Goal: Information Seeking & Learning: Learn about a topic

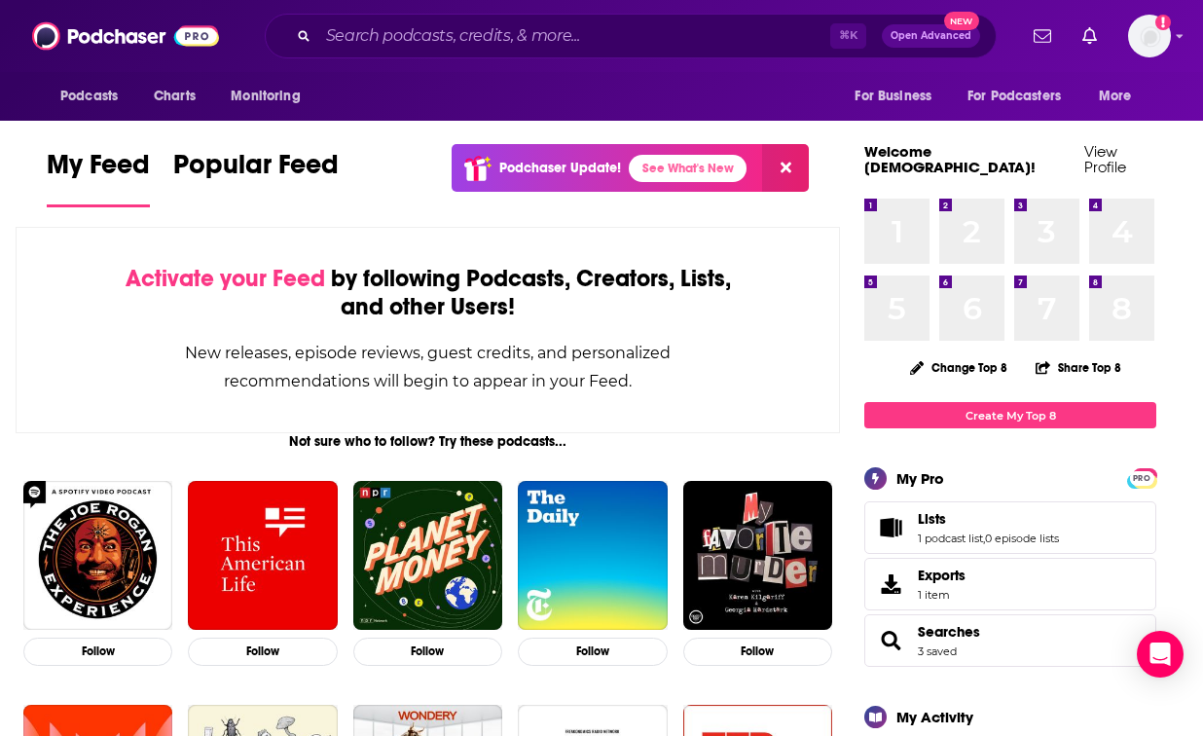
click at [468, 52] on div "⌘ K Open Advanced New" at bounding box center [631, 36] width 732 height 45
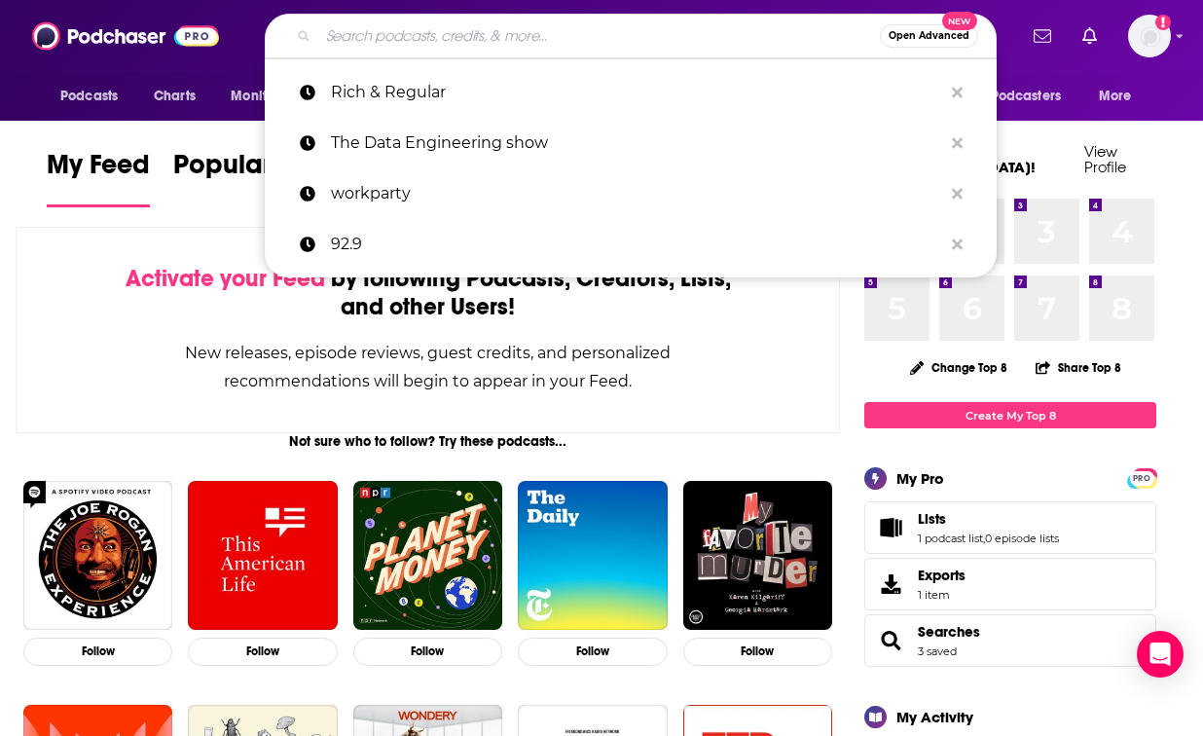
click at [469, 45] on input "Search podcasts, credits, & more..." at bounding box center [599, 35] width 562 height 31
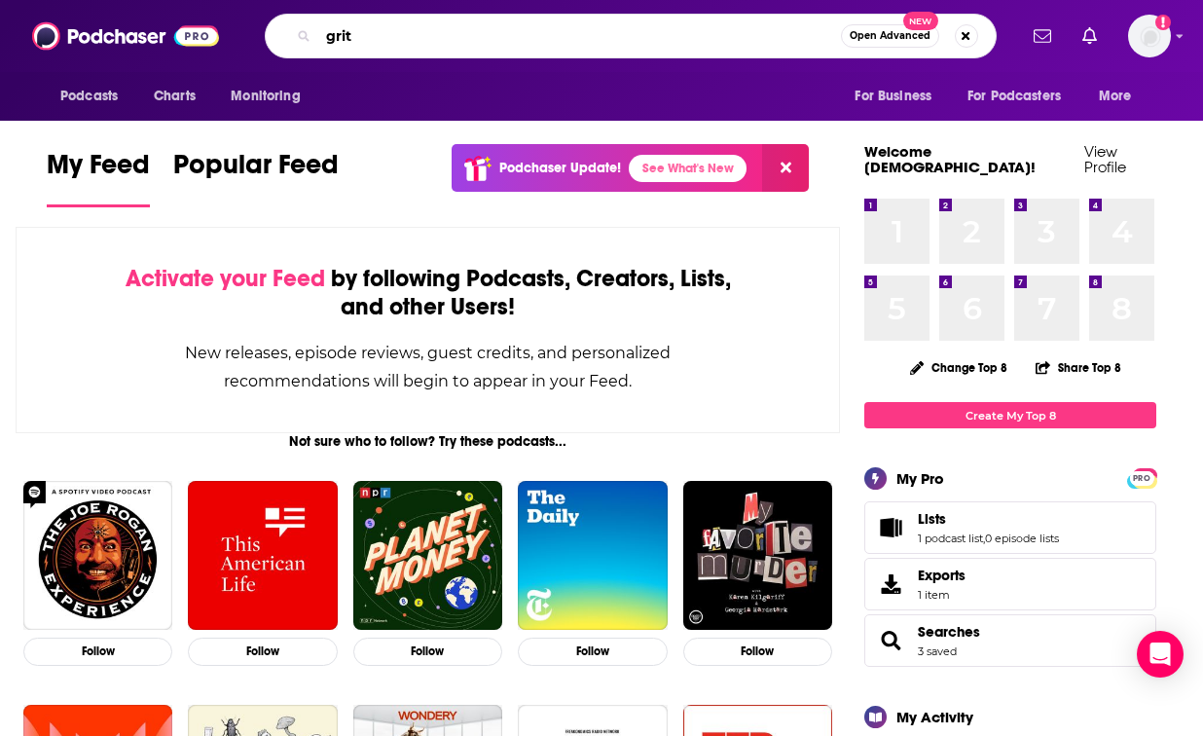
type input "grit"
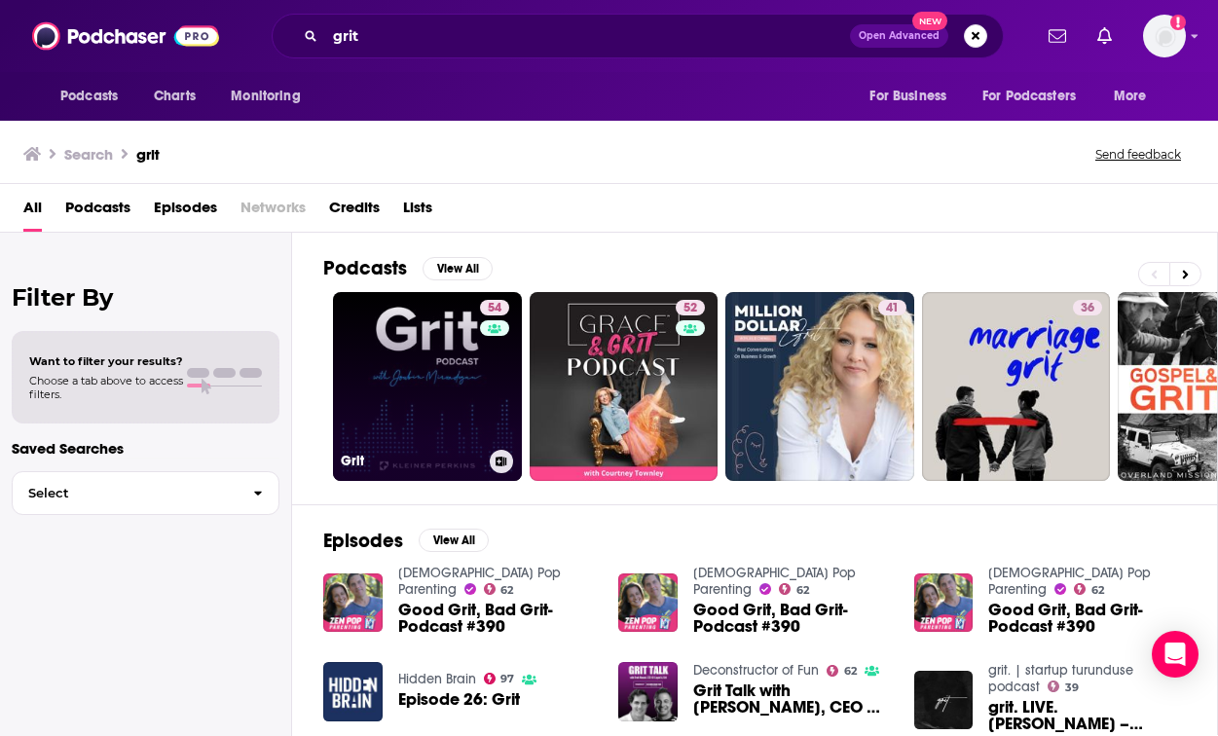
click at [440, 378] on link "54 Grit" at bounding box center [427, 386] width 189 height 189
